Goal: Task Accomplishment & Management: Manage account settings

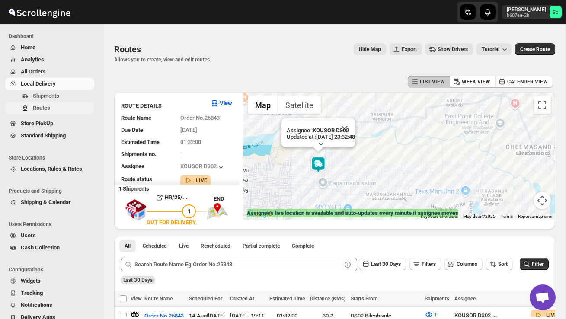
scroll to position [71, 0]
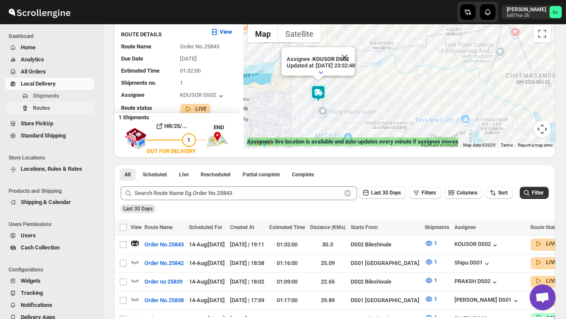
click at [57, 109] on span "Routes" at bounding box center [63, 108] width 60 height 9
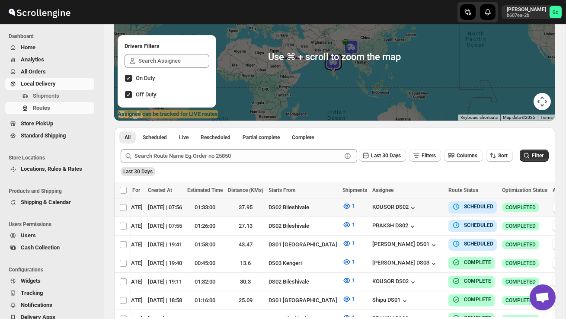
scroll to position [0, 107]
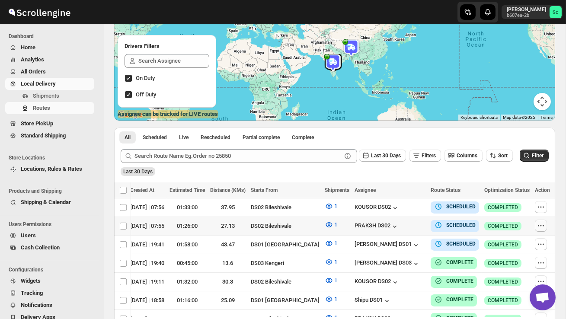
click at [537, 224] on icon "button" at bounding box center [540, 225] width 9 height 9
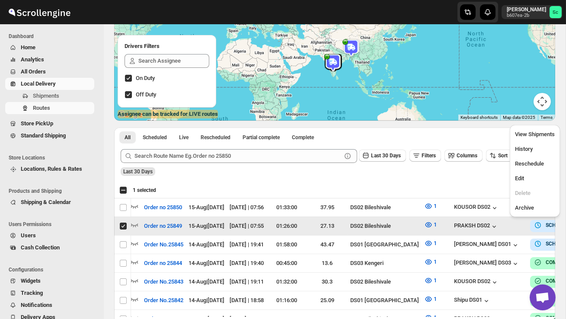
scroll to position [0, 0]
click at [524, 171] on ul "View Shipments History Reschedule Edit Delete Archive" at bounding box center [534, 171] width 45 height 87
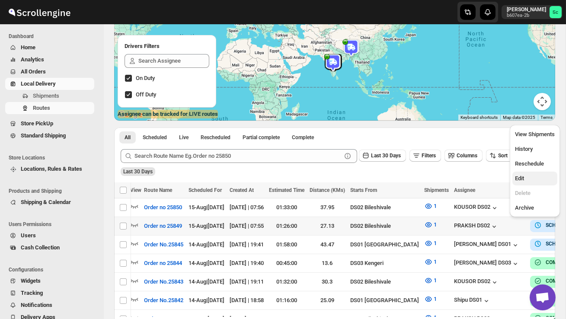
click at [526, 176] on span "Edit" at bounding box center [535, 178] width 40 height 9
checkbox input "true"
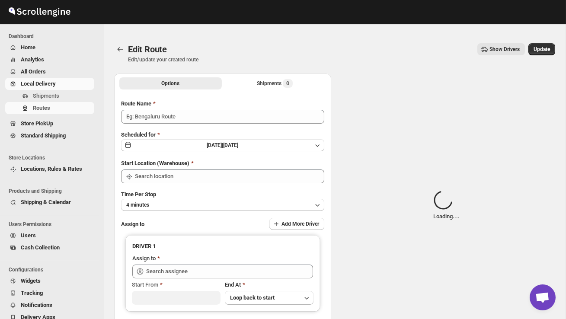
type input "Order no 25849"
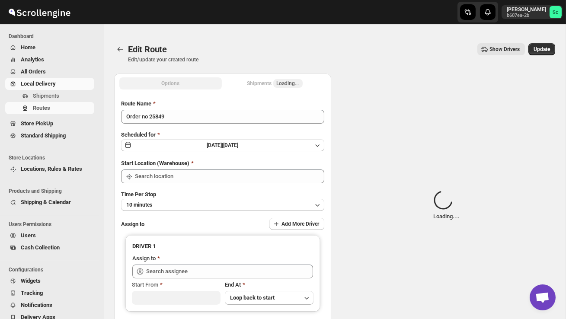
type input "DS02 Bileshivale"
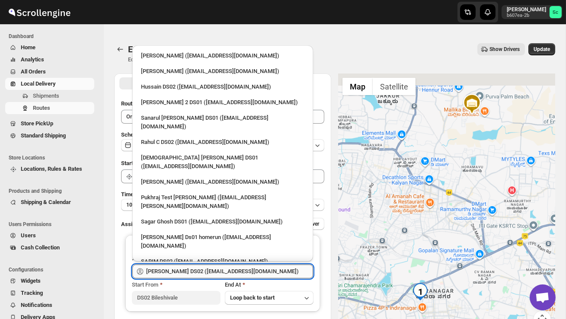
click at [260, 266] on input "PRAKSH DS02 (tetidoh251@flektel.com)" at bounding box center [229, 272] width 167 height 14
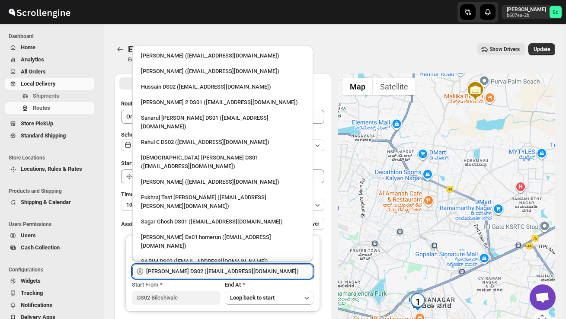
click at [259, 271] on input "PRAKSH DS02 (tetidoh251@flektel.com)" at bounding box center [229, 272] width 167 height 14
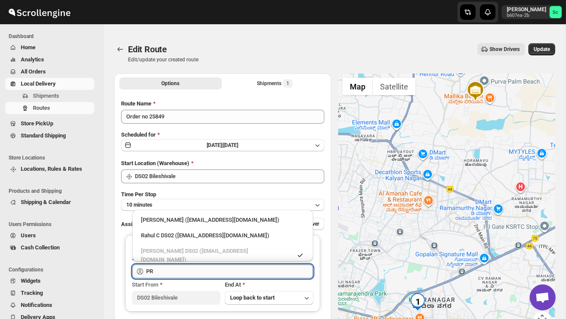
type input "P"
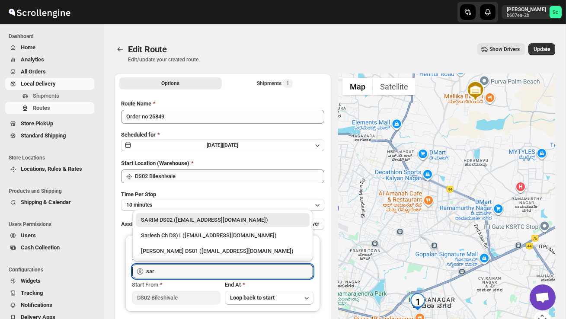
click at [253, 218] on div "SARIM DS02 (xititor414@owlny.com)" at bounding box center [222, 220] width 163 height 9
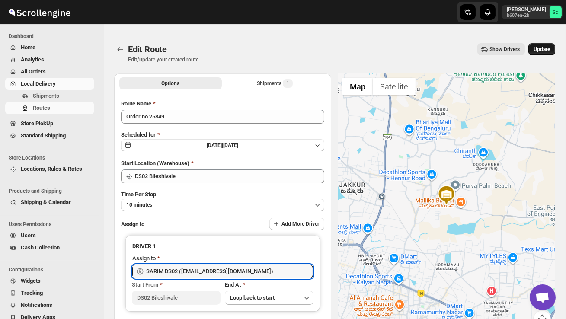
type input "SARIM DS02 (xititor414@owlny.com)"
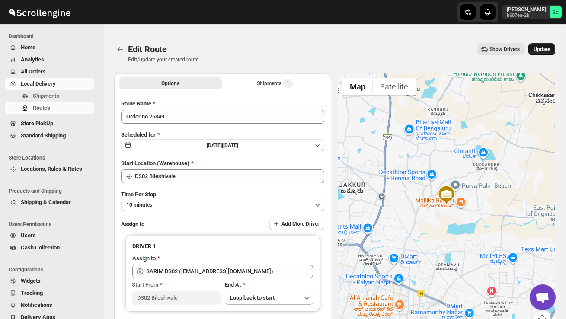
click at [540, 51] on span "Update" at bounding box center [541, 49] width 16 height 7
